Goal: Information Seeking & Learning: Learn about a topic

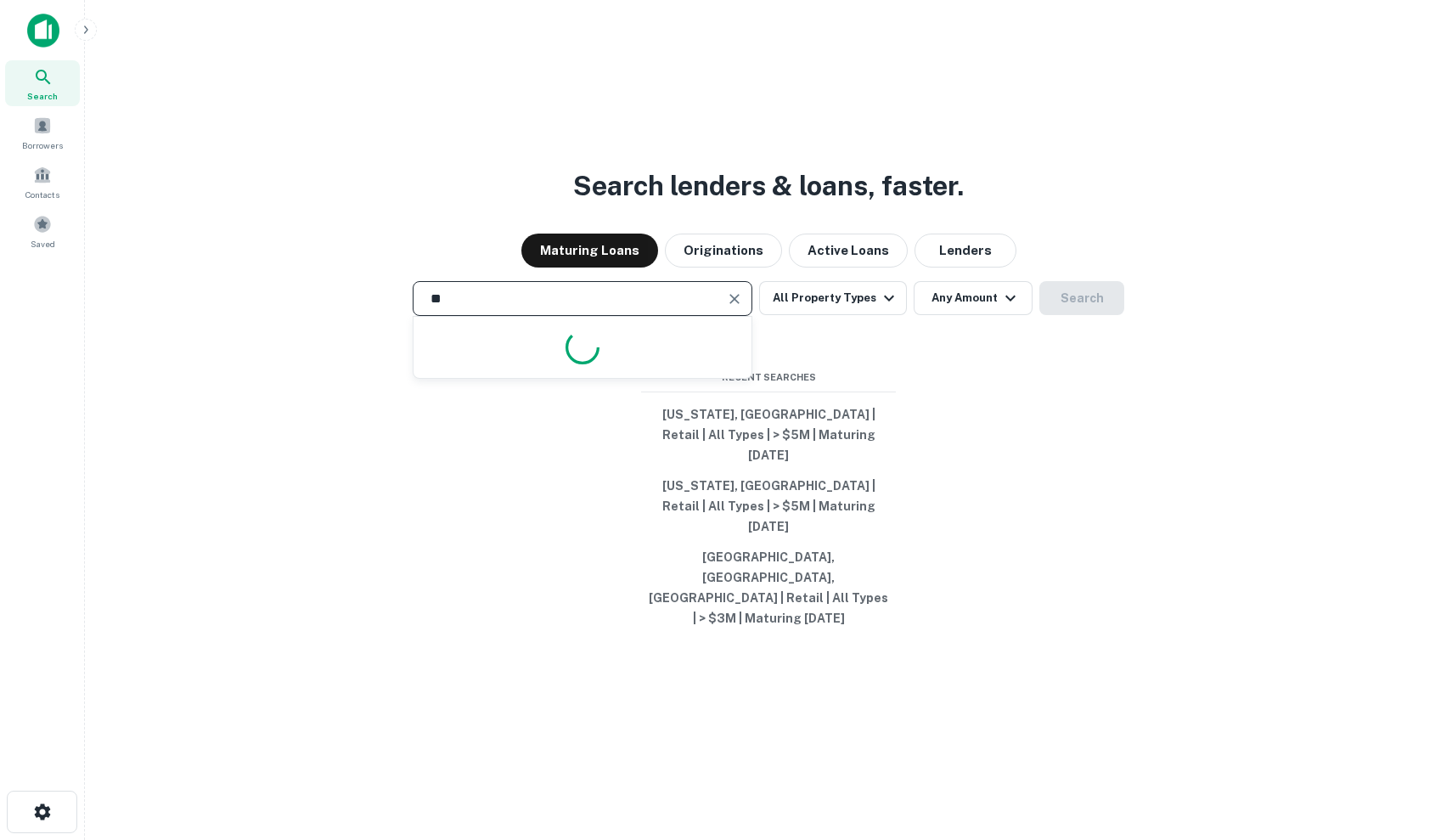
type input "*"
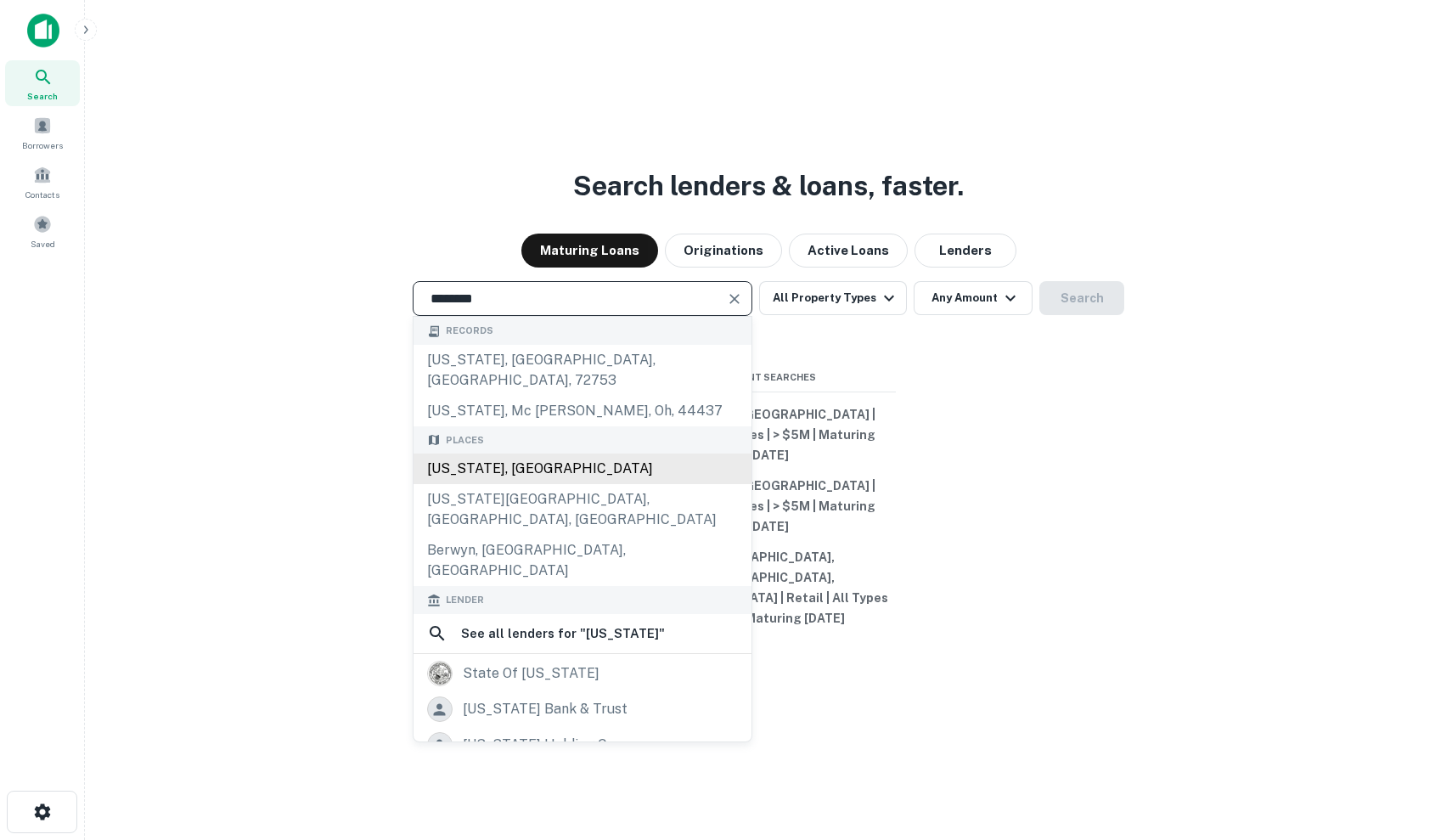
click at [552, 484] on div "[US_STATE], [GEOGRAPHIC_DATA]" at bounding box center [582, 469] width 338 height 31
type input "**********"
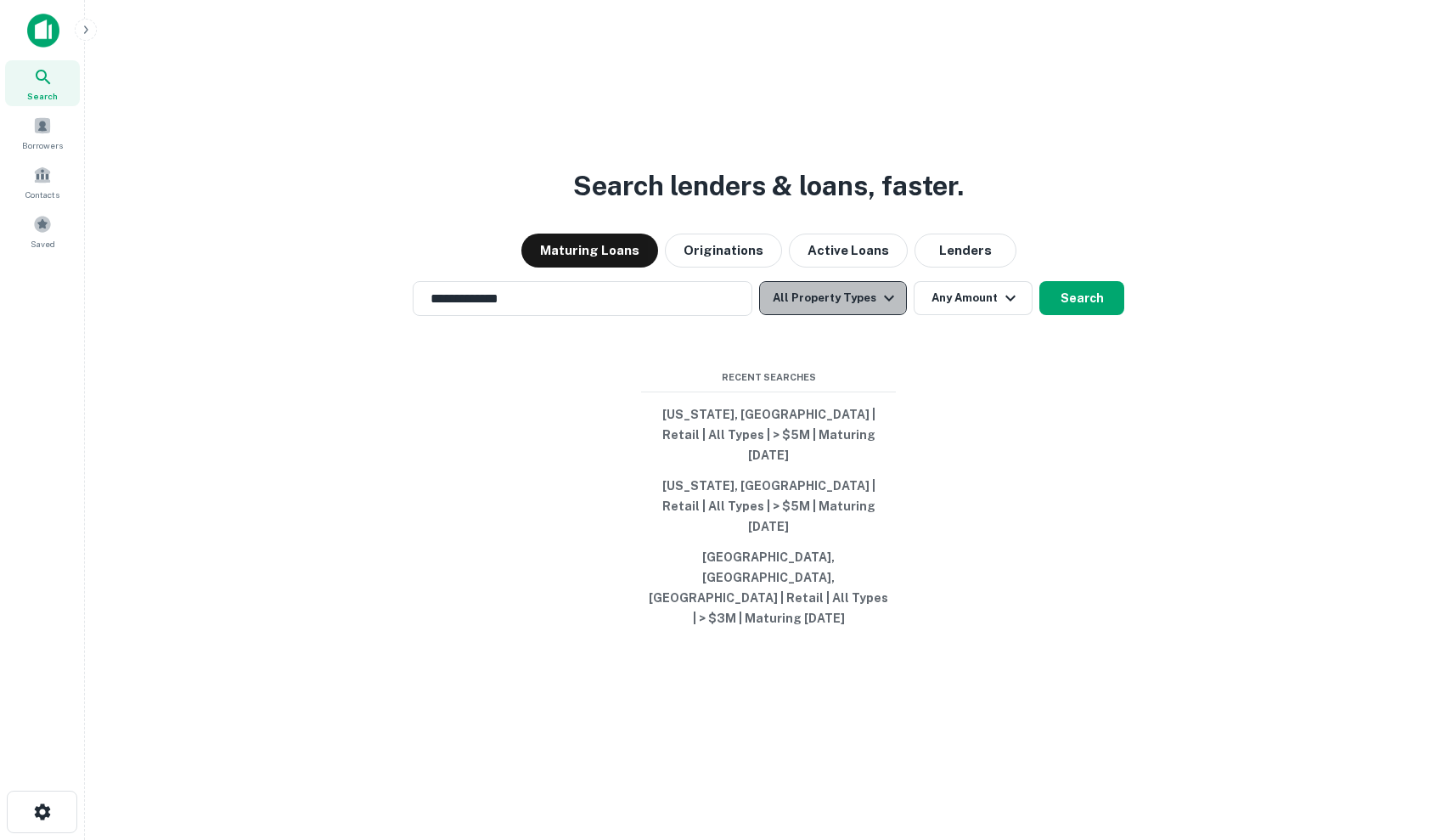
click at [839, 315] on button "All Property Types" at bounding box center [833, 298] width 148 height 34
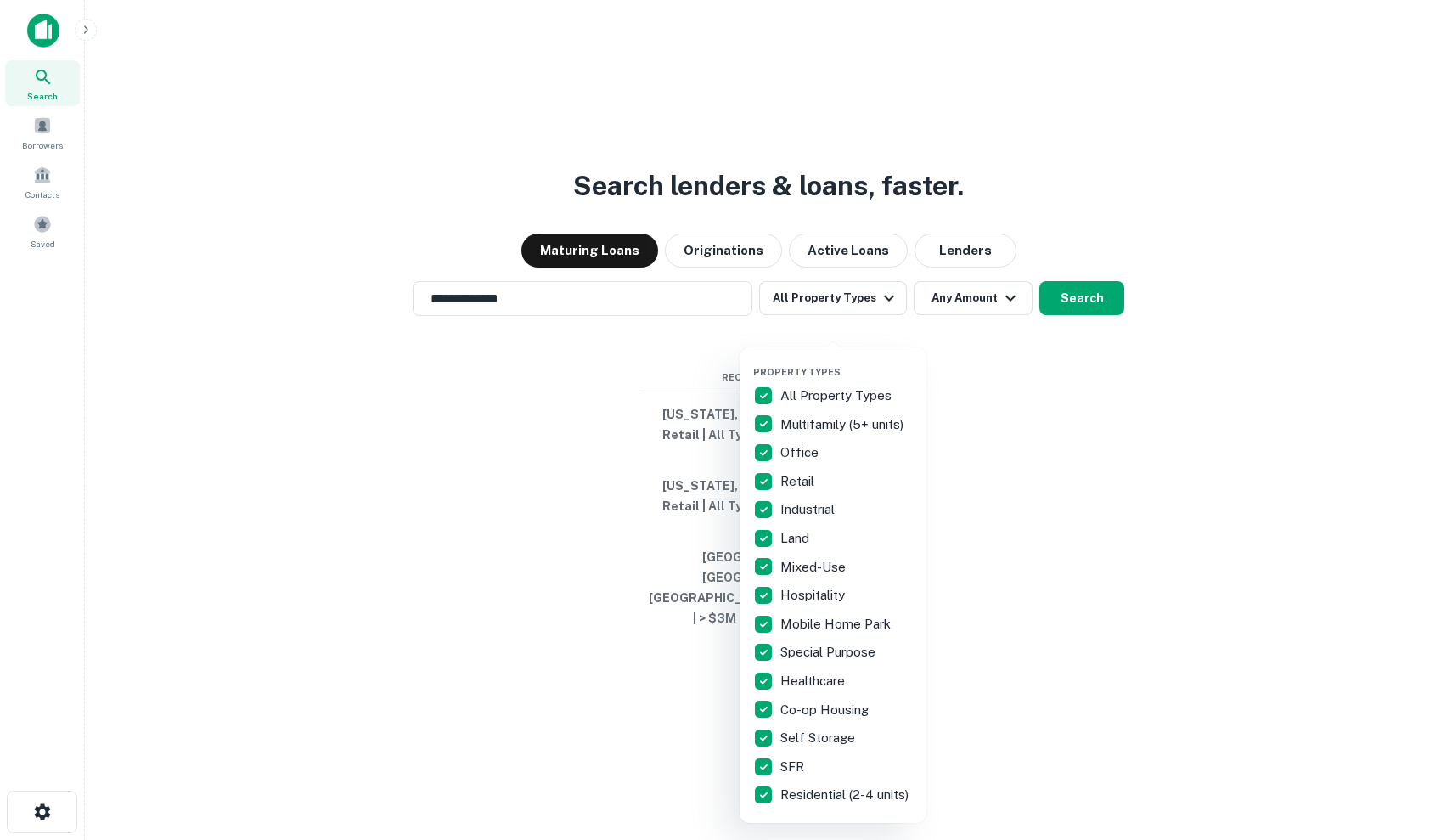
click at [654, 437] on div at bounding box center [726, 420] width 1452 height 840
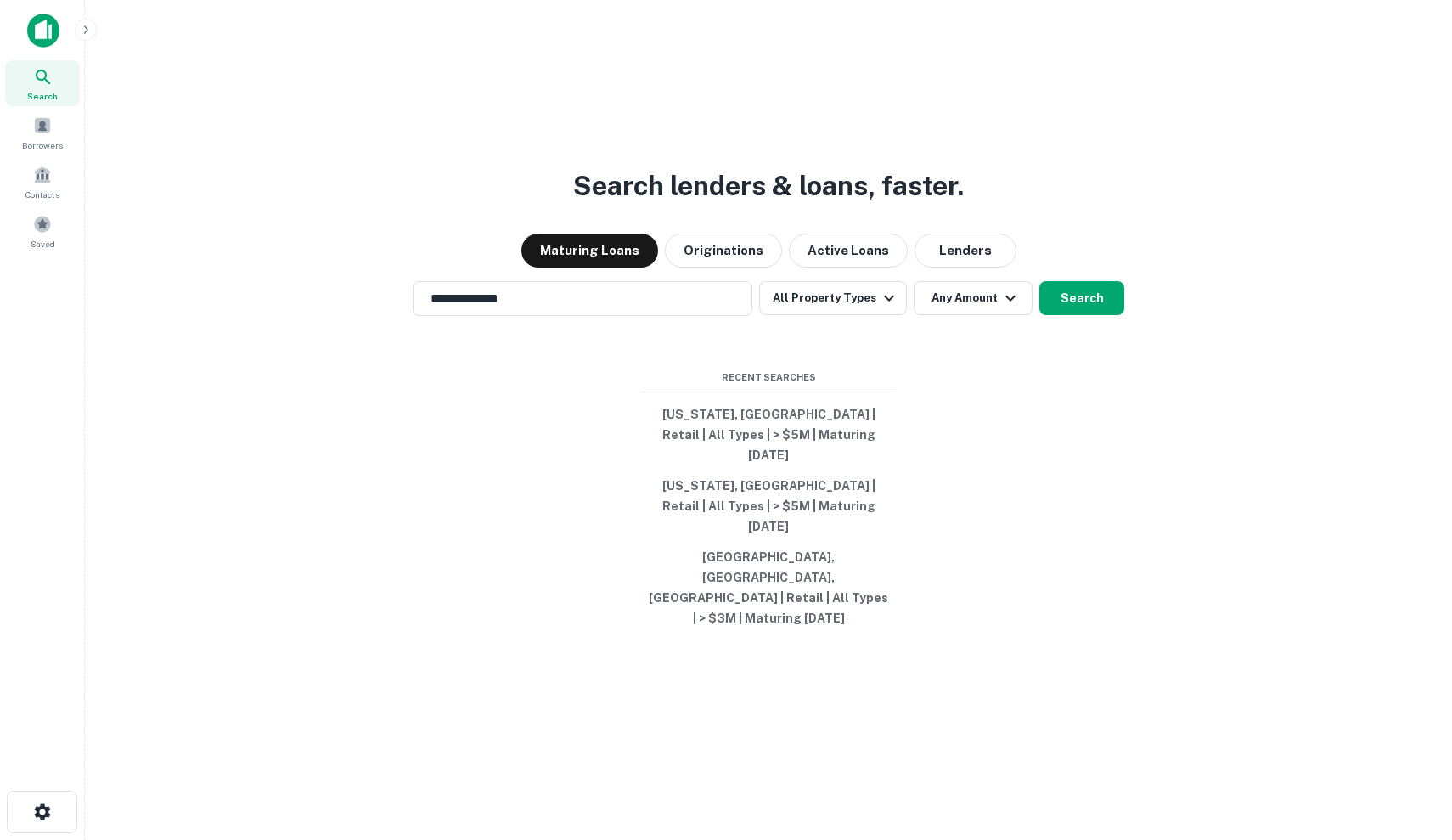
click at [928, 363] on div "**********" at bounding box center [768, 460] width 1340 height 840
click at [1091, 315] on button "Search" at bounding box center [1082, 298] width 85 height 34
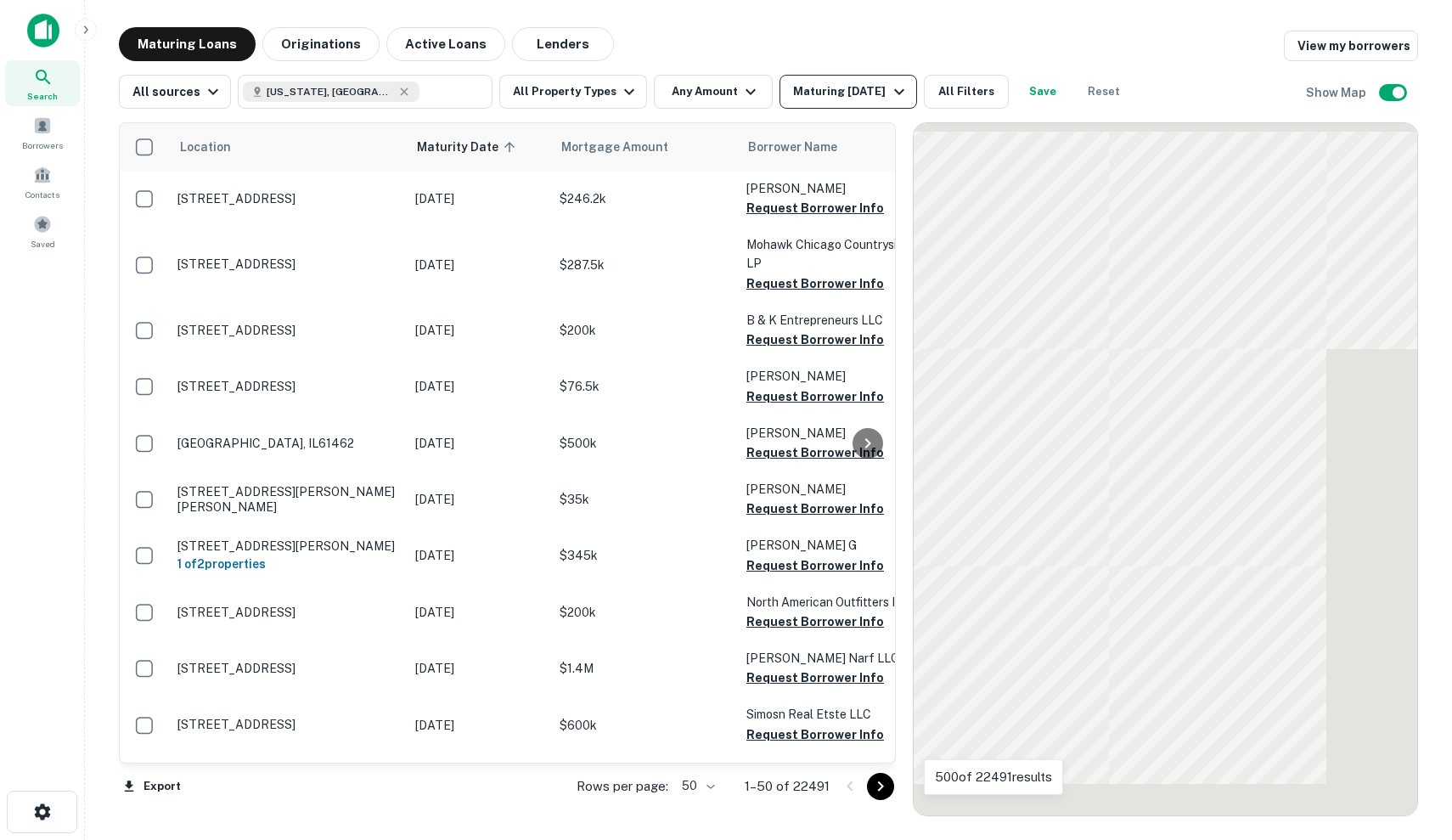
click at [823, 97] on div "Maturing [DATE]" at bounding box center [850, 92] width 115 height 21
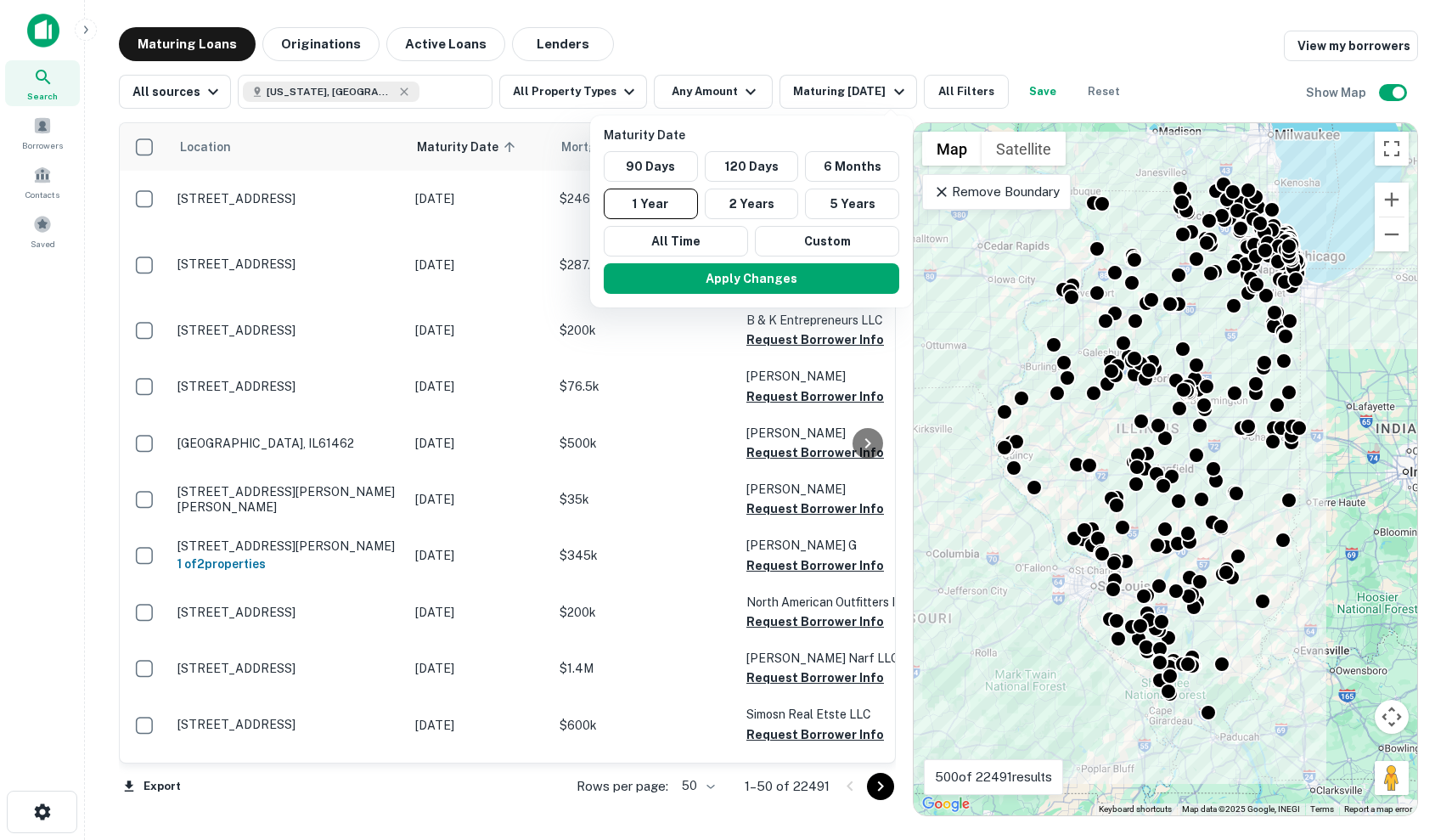
click at [763, 150] on div "Maturity Date 90 Days 120 Days 6 Months 1 Year 2 Years 5 Years All Time Custom" at bounding box center [751, 191] width 309 height 131
click at [763, 160] on button "120 Days" at bounding box center [752, 167] width 95 height 31
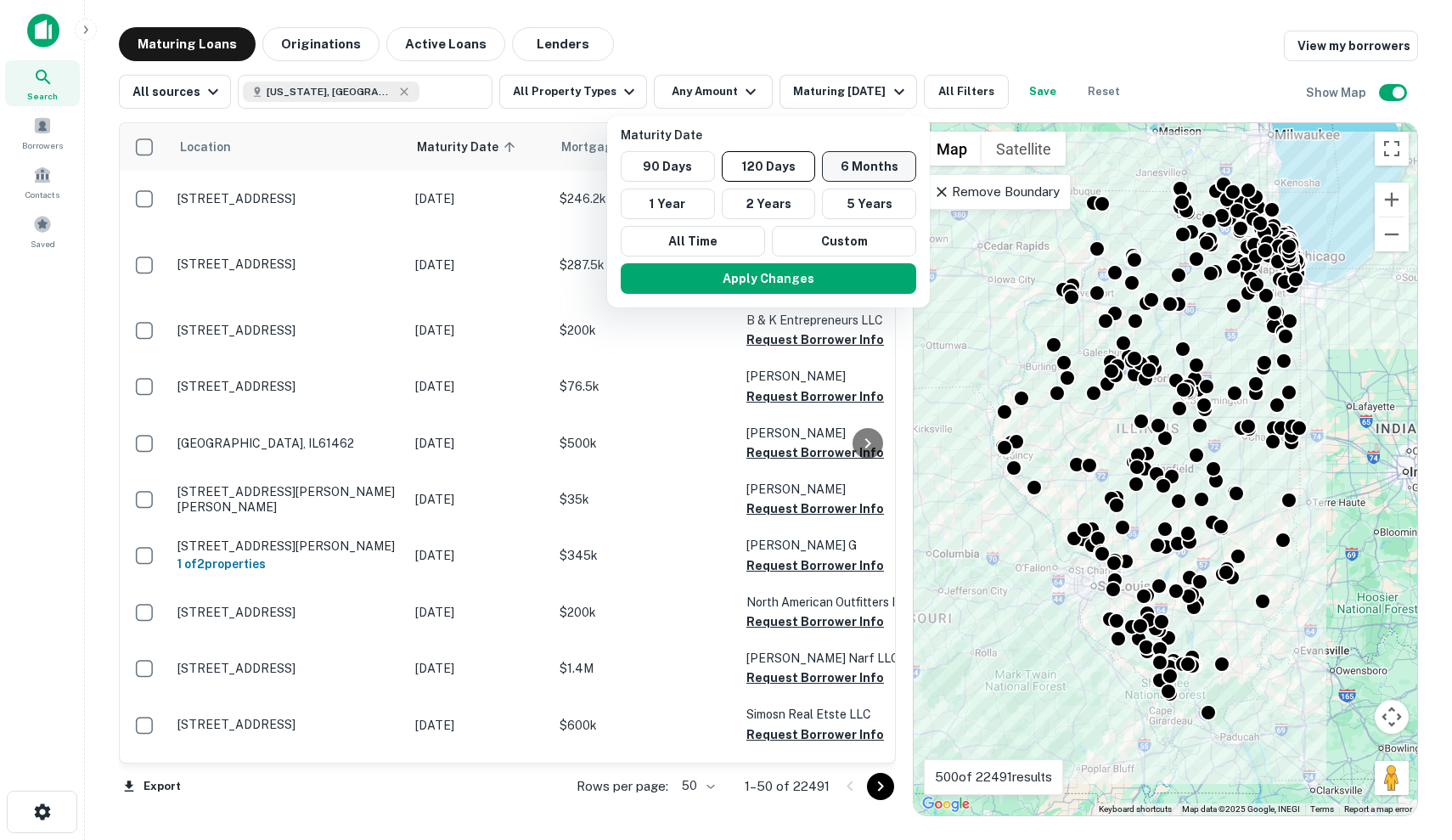
click at [878, 164] on button "6 Months" at bounding box center [869, 167] width 95 height 31
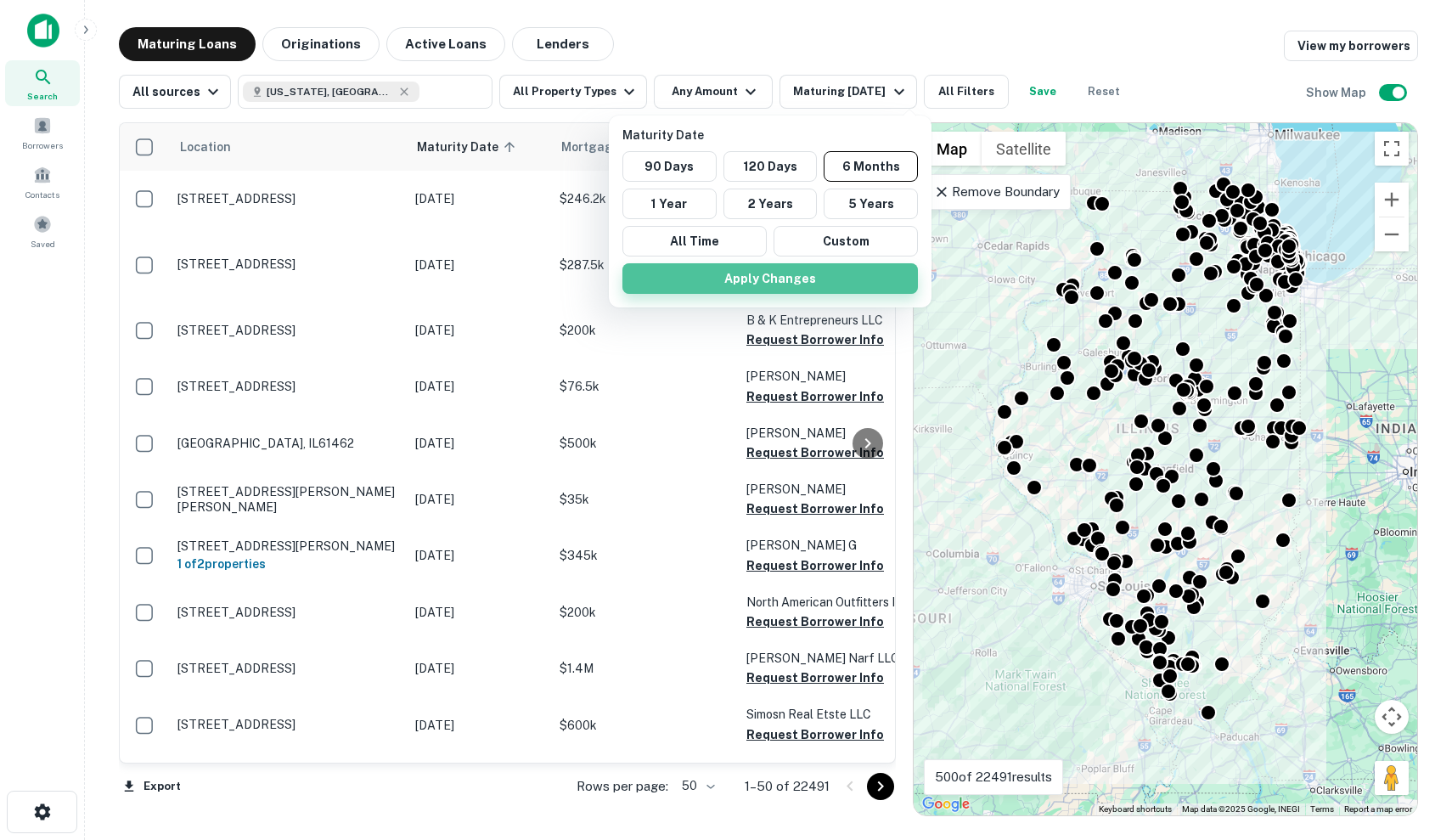
click at [831, 289] on button "Apply Changes" at bounding box center [769, 279] width 295 height 31
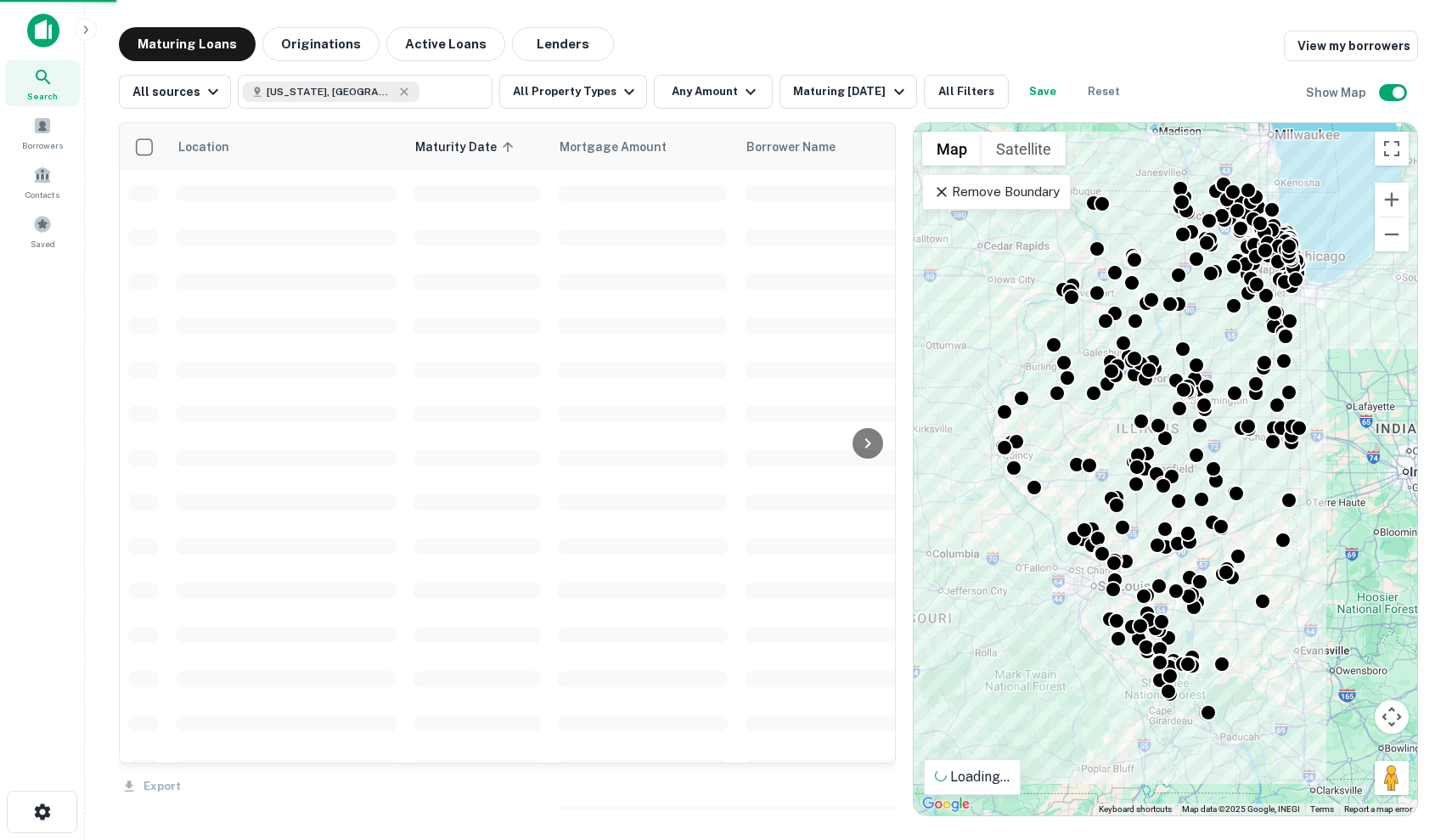
click at [724, 96] on button "Any Amount" at bounding box center [714, 91] width 119 height 34
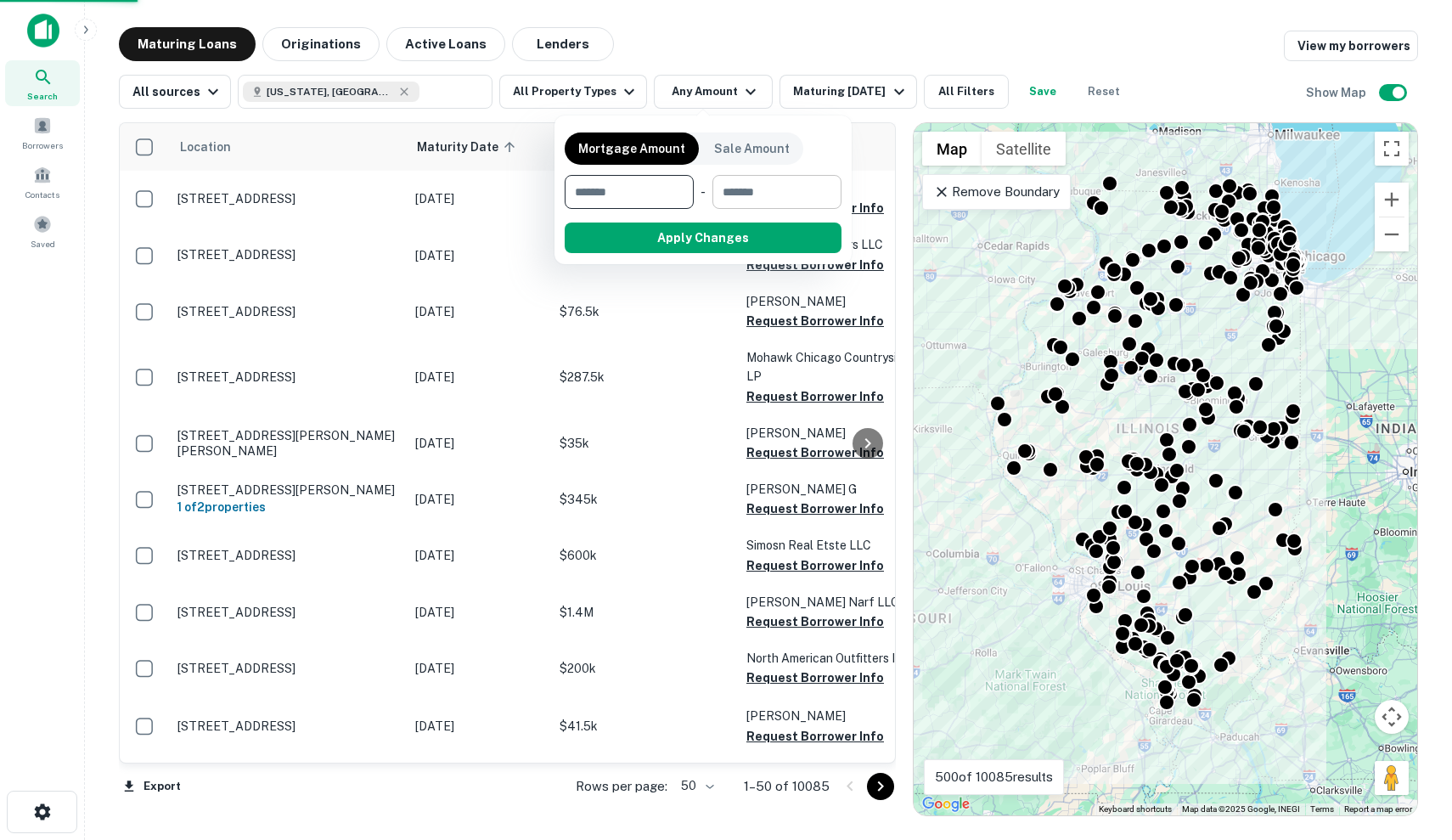
click at [764, 182] on input "number" at bounding box center [771, 191] width 117 height 34
type input "*******"
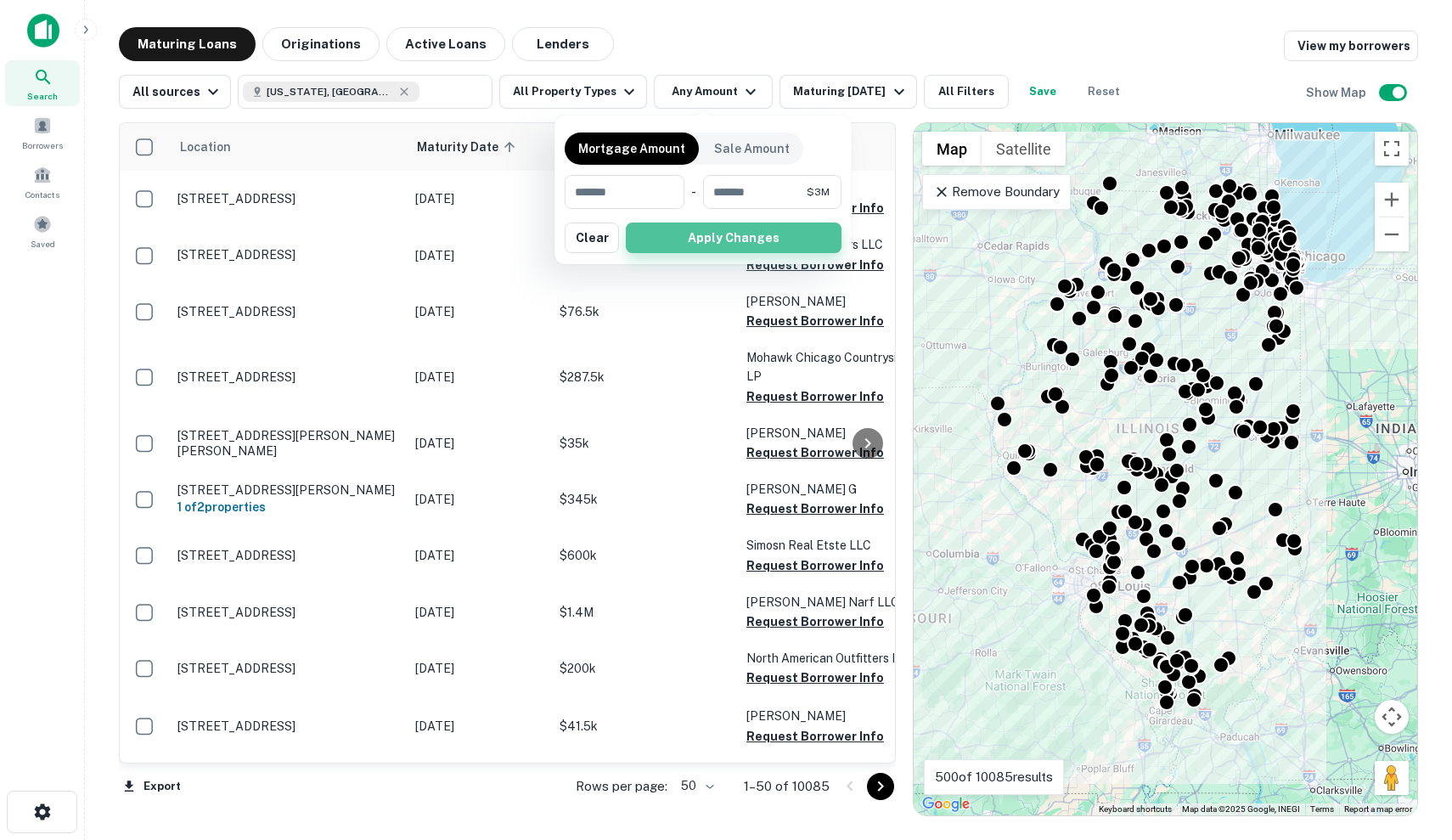
click at [732, 233] on button "Apply Changes" at bounding box center [733, 238] width 216 height 31
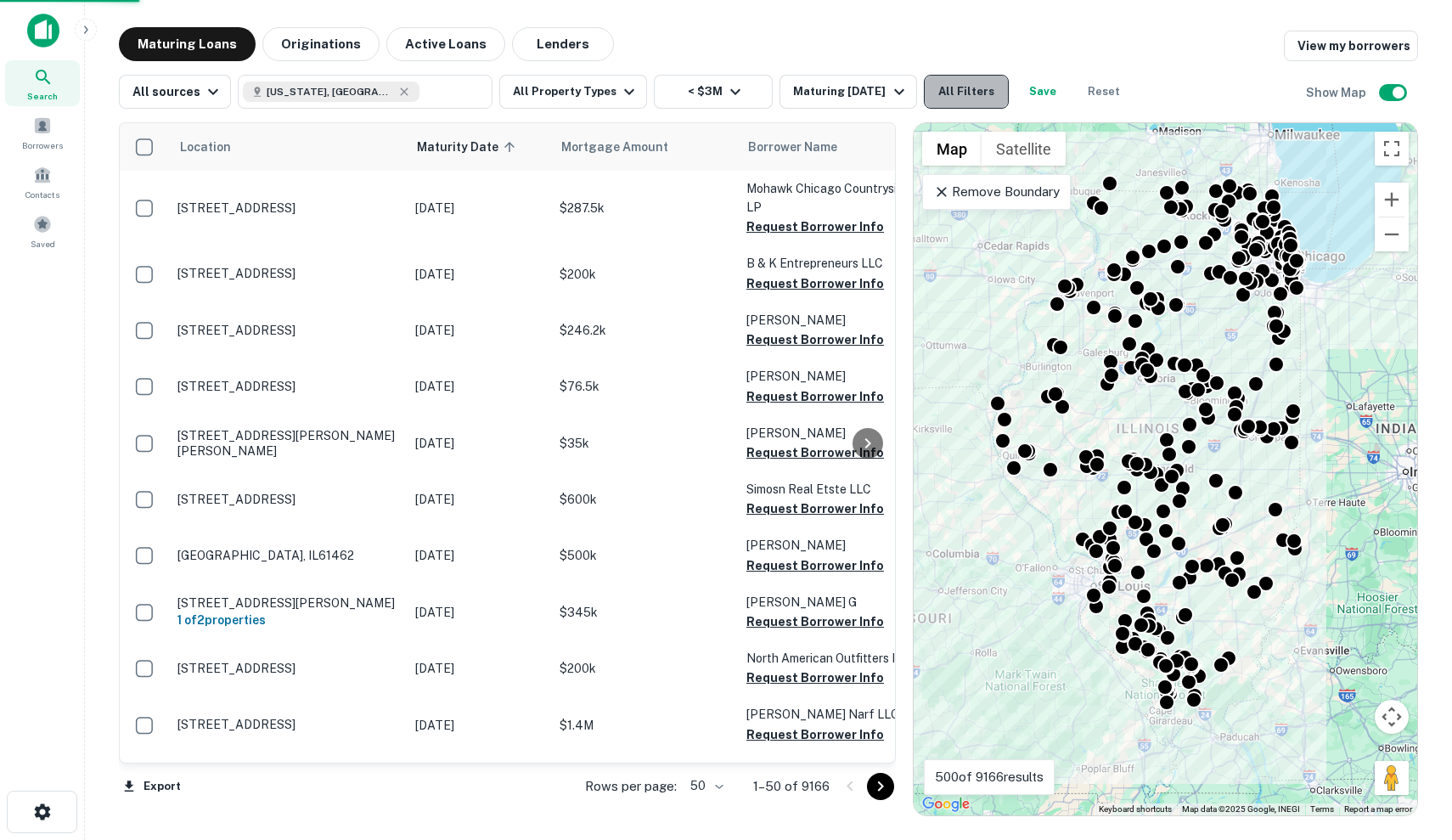
click at [978, 87] on button "All Filters" at bounding box center [966, 91] width 85 height 34
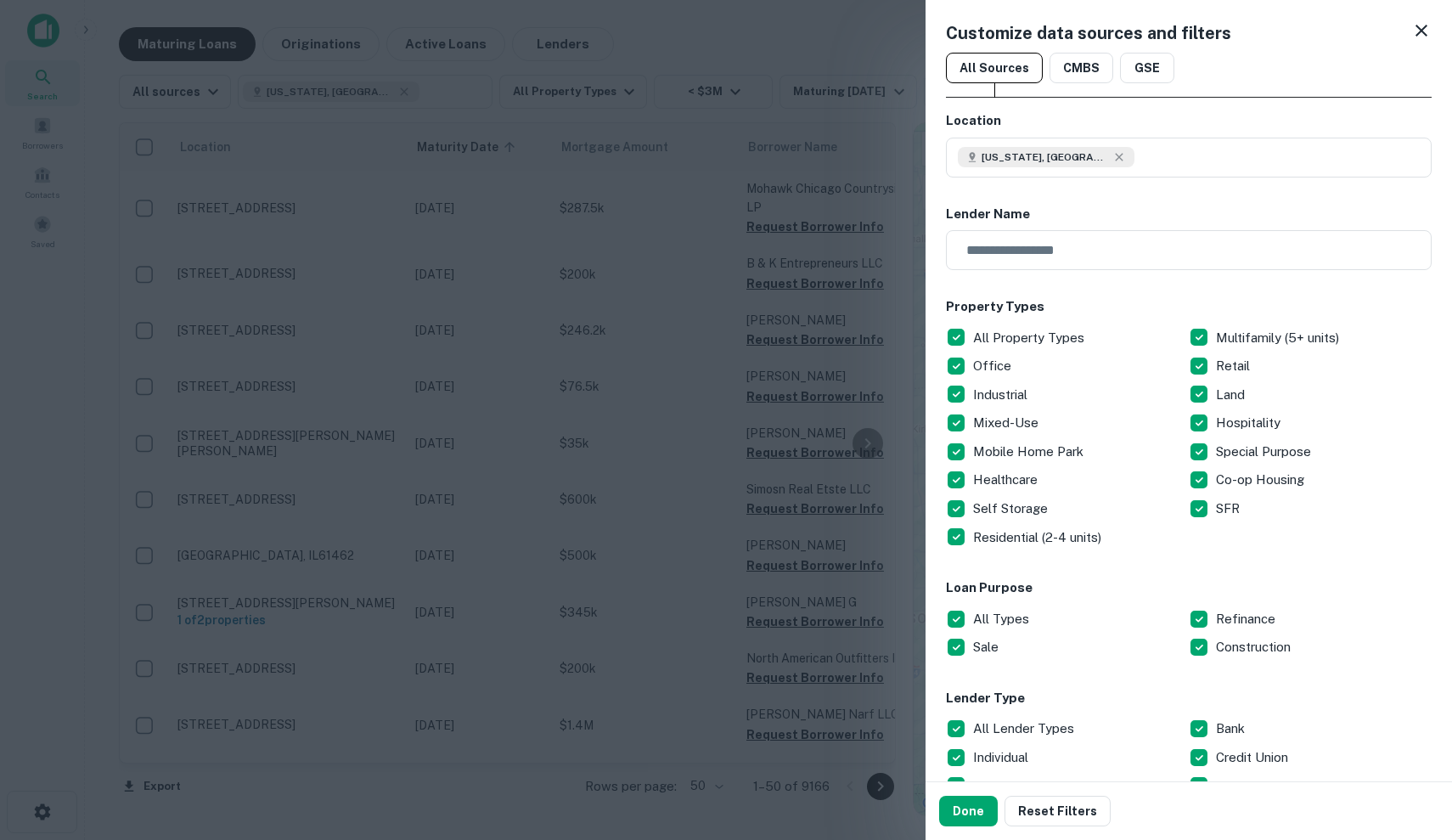
click at [814, 107] on div at bounding box center [726, 420] width 1452 height 840
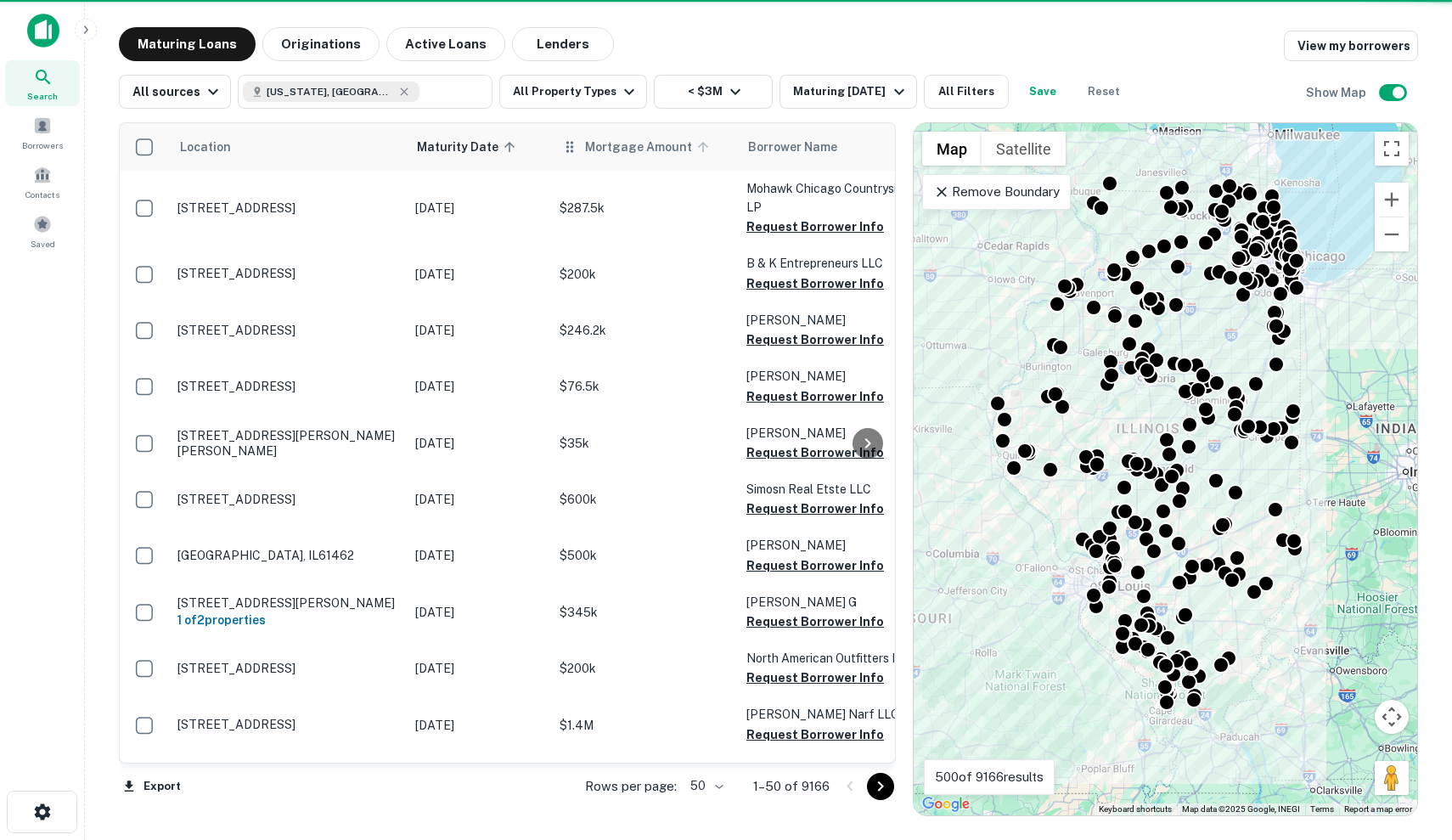
click at [651, 151] on span "Mortgage Amount" at bounding box center [650, 147] width 129 height 21
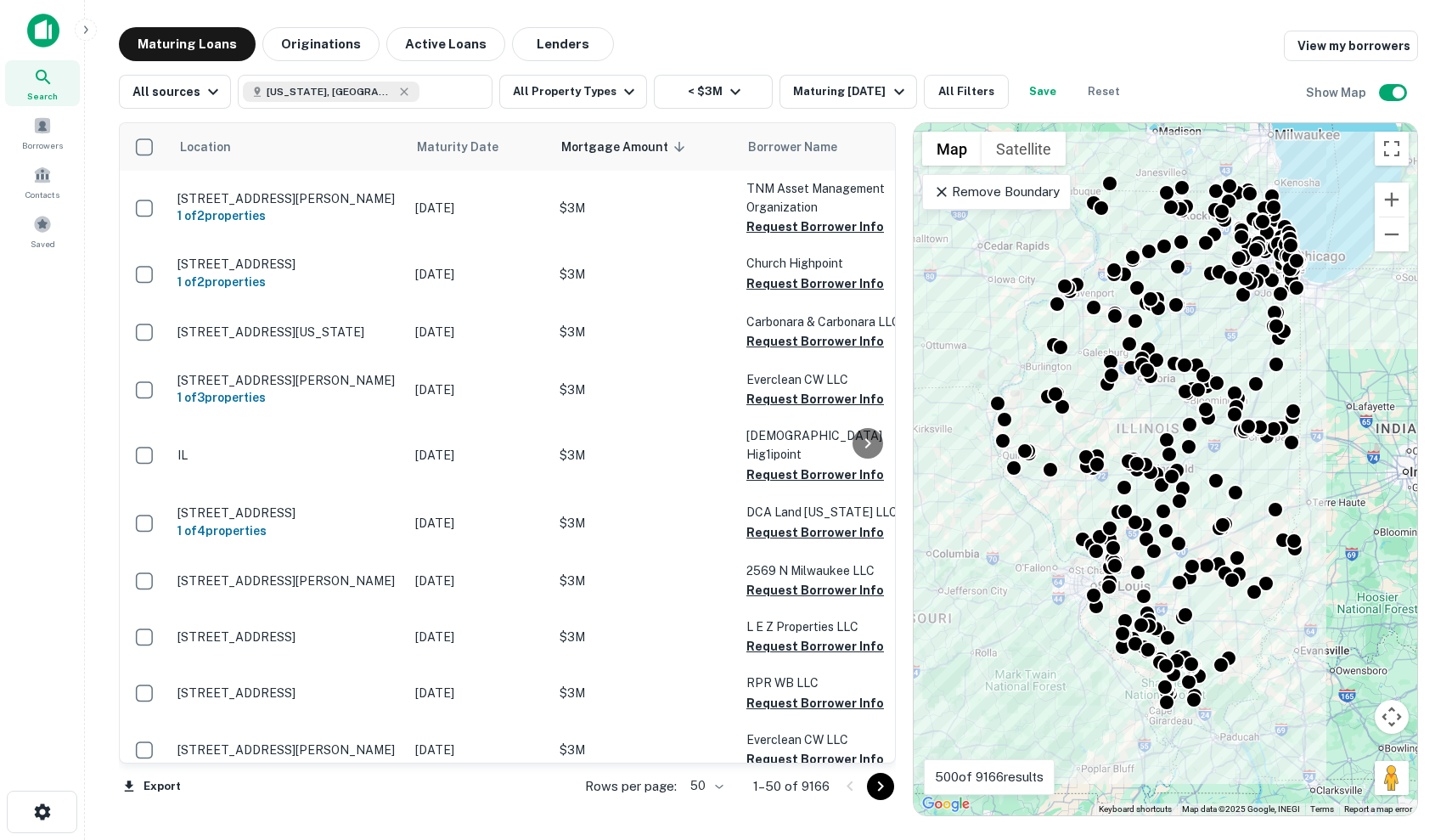
click at [718, 61] on div "All sources [US_STATE], [GEOGRAPHIC_DATA] ​ All Property Types < $3M Maturing […" at bounding box center [768, 84] width 1299 height 47
click at [726, 89] on icon "button" at bounding box center [736, 92] width 21 height 21
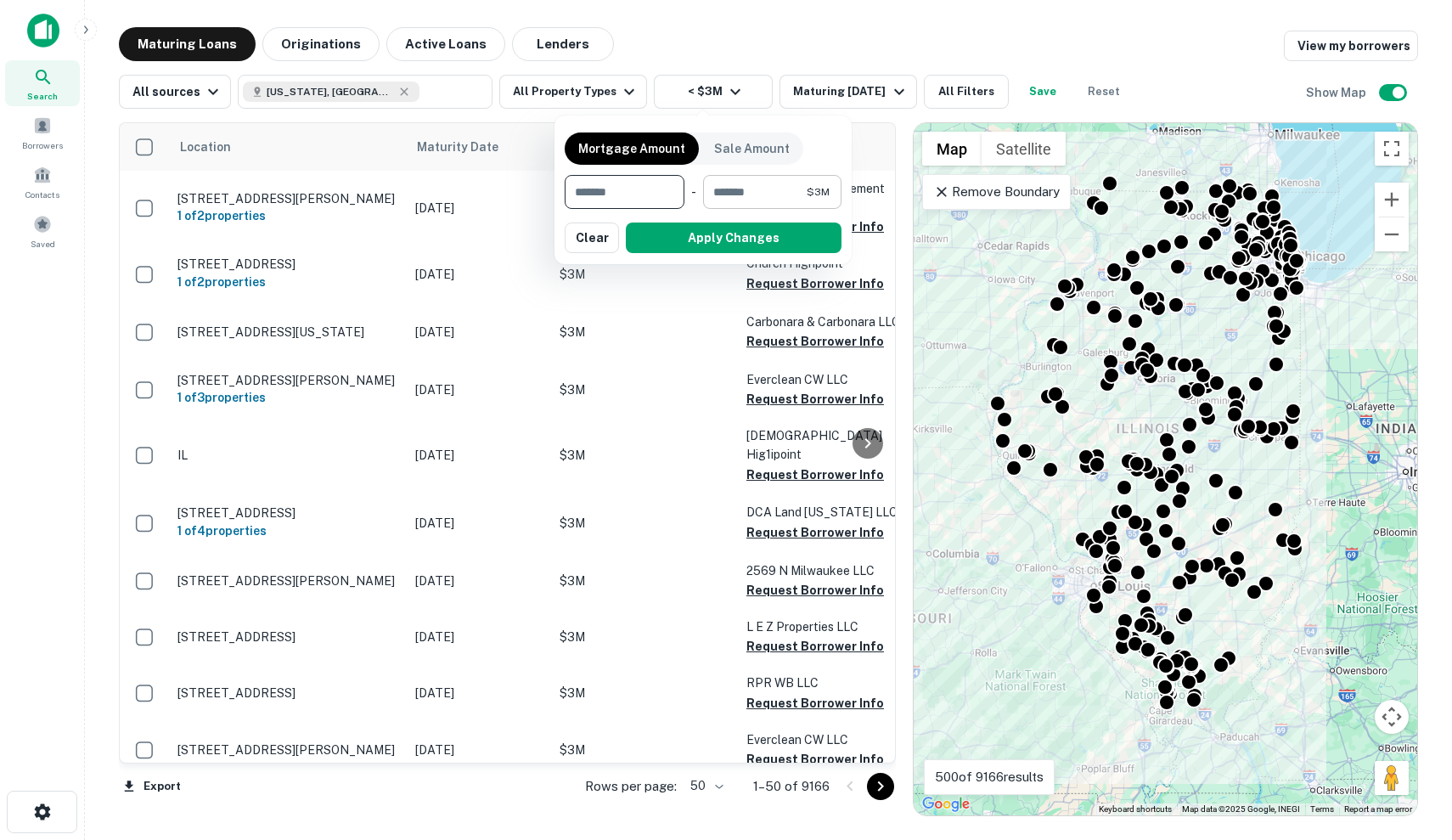
click at [745, 193] on input "*******" at bounding box center [755, 191] width 103 height 34
click at [658, 188] on input "number" at bounding box center [623, 191] width 117 height 34
type input "*******"
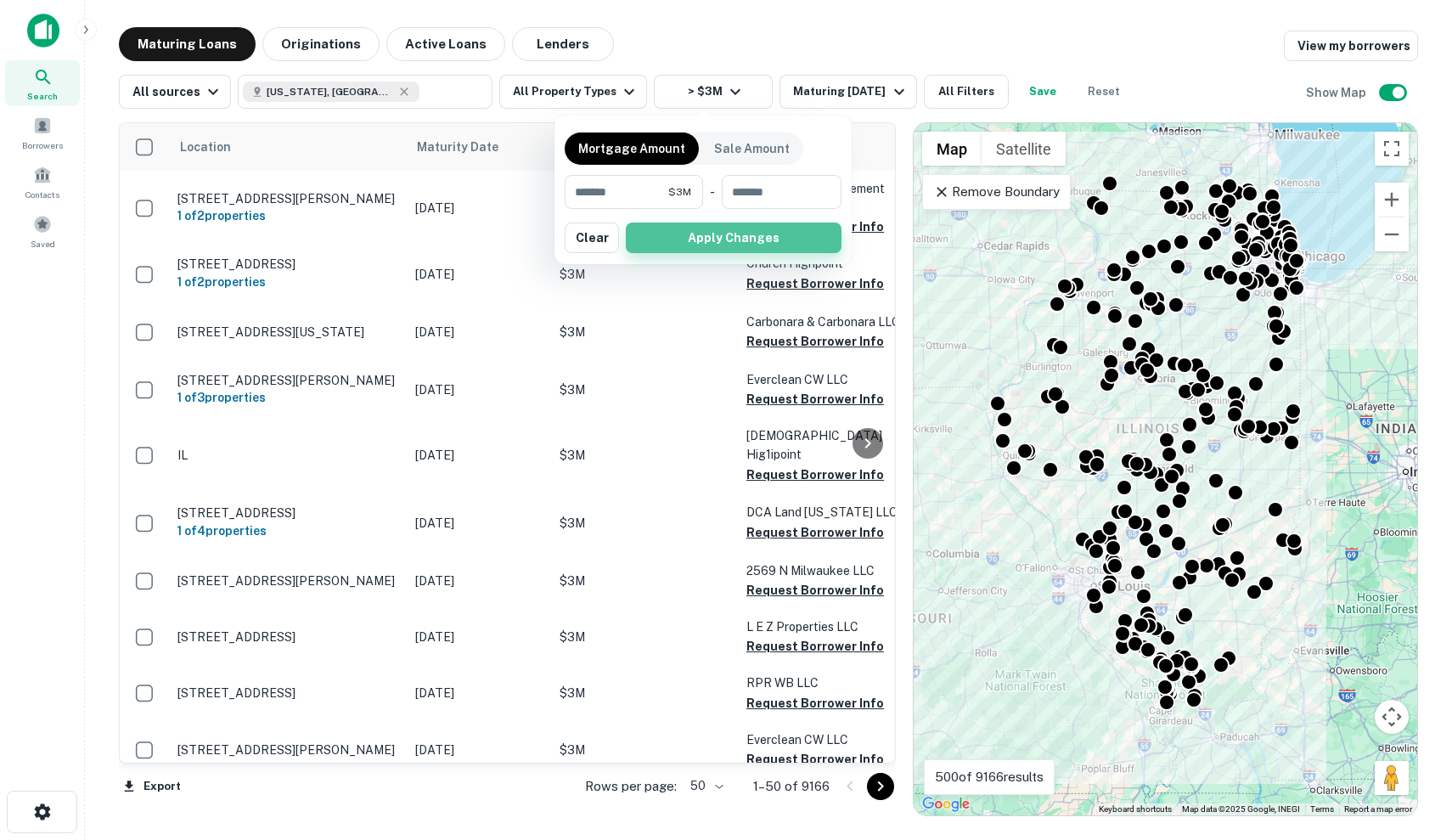
click at [714, 237] on button "Apply Changes" at bounding box center [733, 238] width 216 height 31
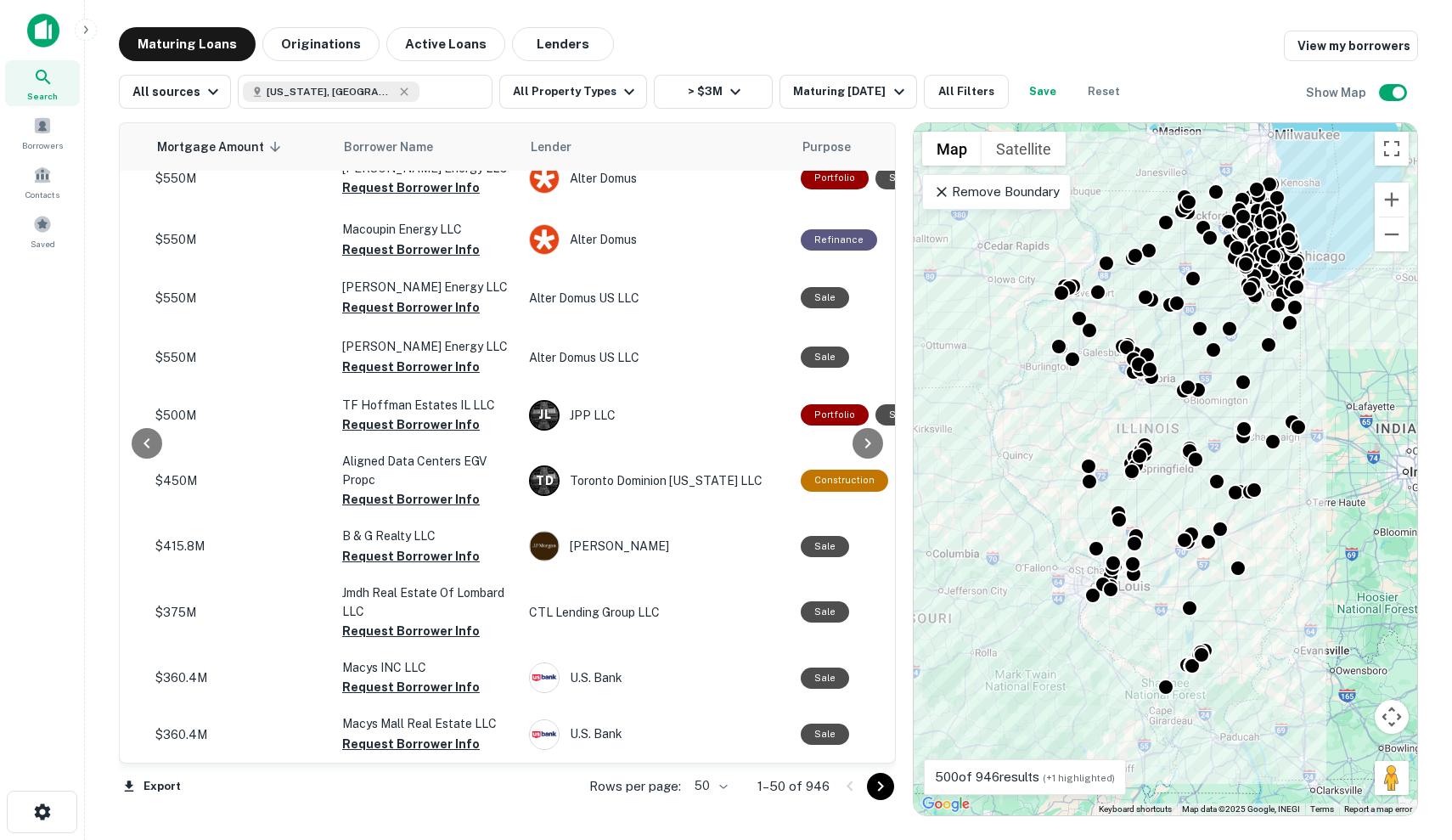
scroll to position [2486, 405]
click at [874, 795] on button "Go to next page" at bounding box center [880, 787] width 28 height 28
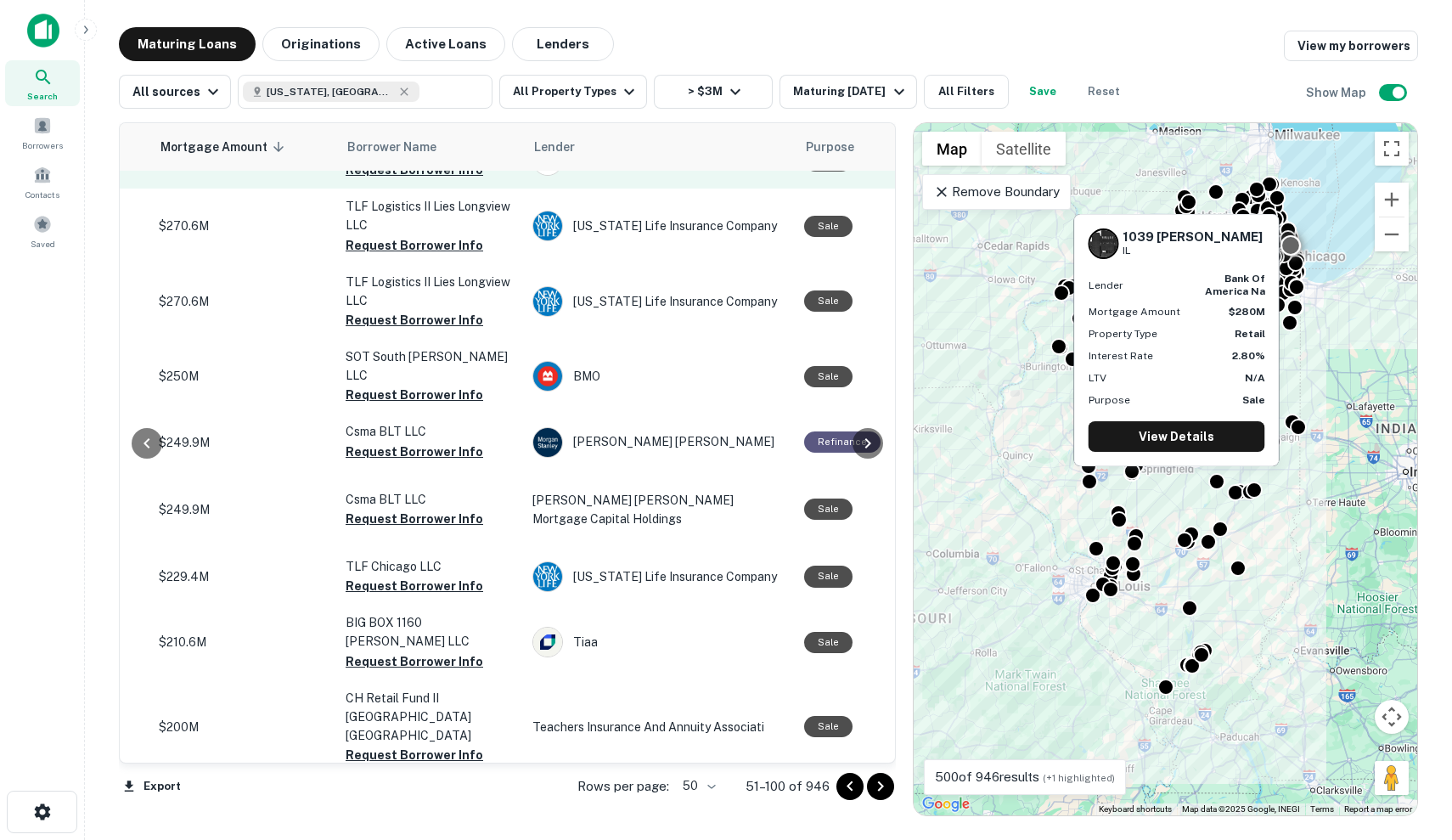
scroll to position [1484, 401]
